Goal: Participate in discussion: Engage in conversation with other users on a specific topic

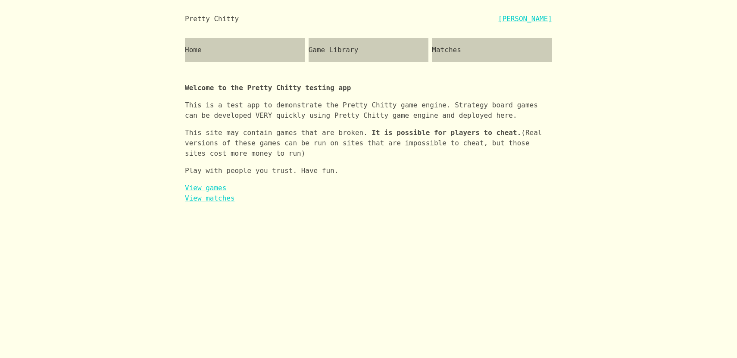
click at [497, 62] on div "Matches" at bounding box center [492, 50] width 120 height 24
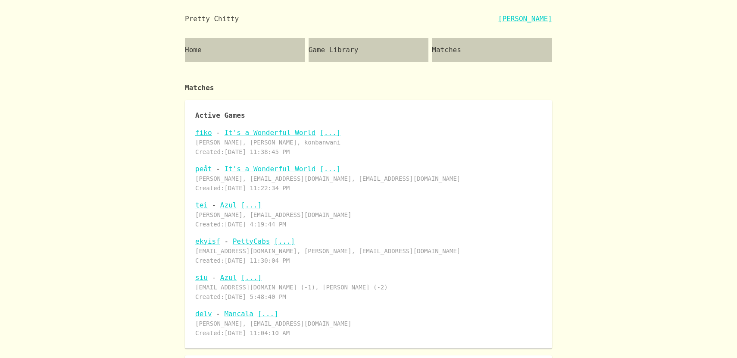
click at [207, 135] on link "fiko" at bounding box center [203, 132] width 17 height 8
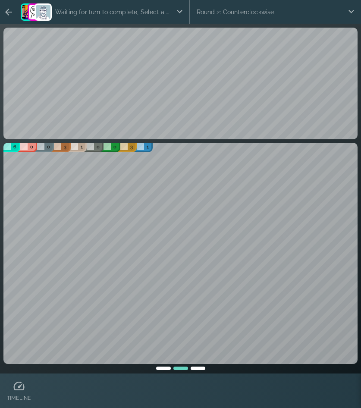
click at [160, 11] on p "Waiting for turn to complete, Select a card to place the cube or Add the cube t…" at bounding box center [114, 11] width 124 height 17
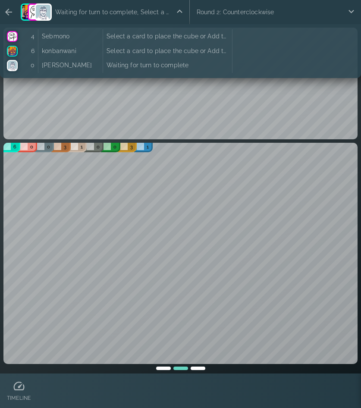
click at [160, 11] on p "Waiting for turn to complete, Select a card to place the cube or Add the cube t…" at bounding box center [114, 11] width 124 height 17
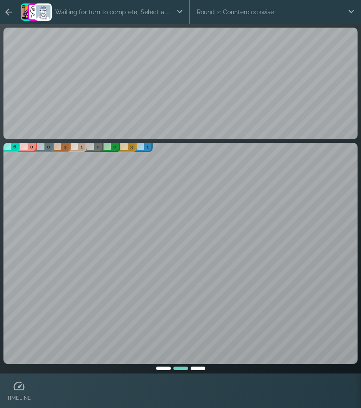
click at [160, 11] on p "Waiting for turn to complete, Select a card to place the cube or Add the cube t…" at bounding box center [114, 11] width 124 height 17
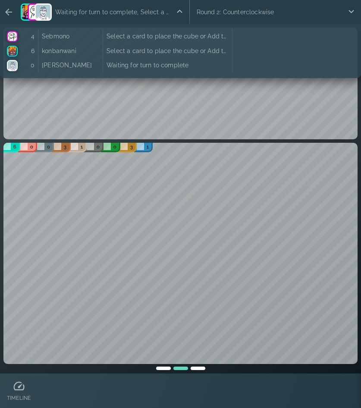
click at [160, 11] on p "Waiting for turn to complete, Select a card to place the cube or Add the cube t…" at bounding box center [114, 11] width 124 height 17
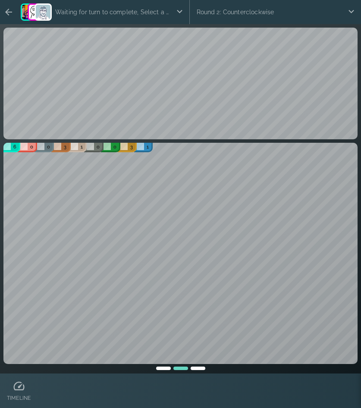
click at [8, 9] on icon "button" at bounding box center [8, 12] width 7 height 7
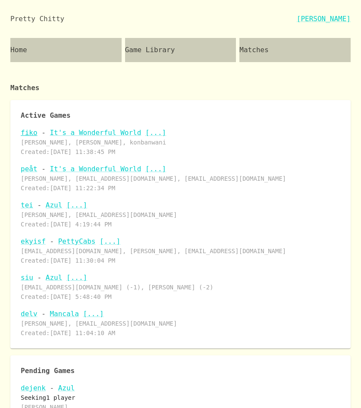
click at [30, 130] on link "fiko" at bounding box center [29, 132] width 17 height 8
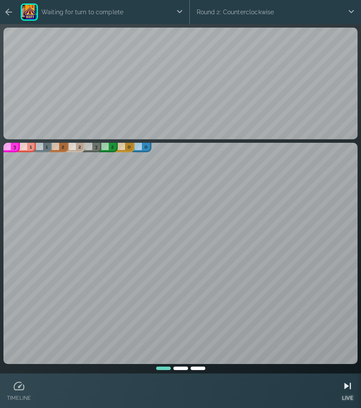
click at [344, 384] on icon at bounding box center [347, 385] width 13 height 13
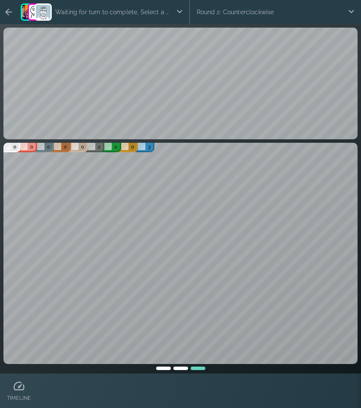
click at [120, 13] on p "Waiting for turn to complete, Select a card to place the cube or Add the cube t…" at bounding box center [114, 11] width 124 height 17
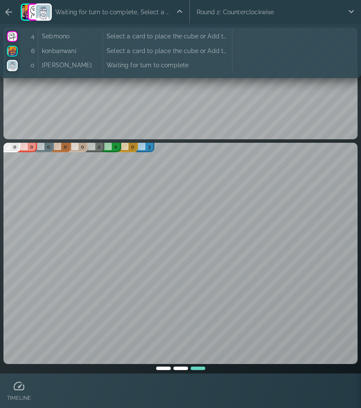
click at [120, 13] on p "Waiting for turn to complete, Select a card to place the cube or Add the cube t…" at bounding box center [114, 11] width 124 height 17
